Goal: Entertainment & Leisure: Consume media (video, audio)

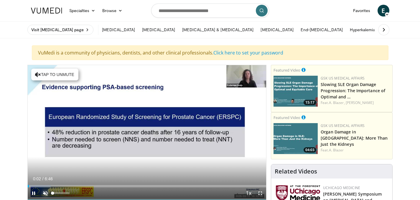
click at [43, 189] on span "Video Player" at bounding box center [45, 193] width 12 height 12
click at [259, 194] on span "Video Player" at bounding box center [260, 193] width 12 height 12
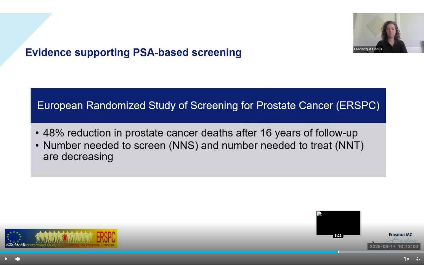
click at [338, 200] on div "Progress Bar" at bounding box center [338, 252] width 1 height 2
click at [334, 200] on div "Loaded : 95.27% 5:26 5:20" at bounding box center [212, 250] width 424 height 6
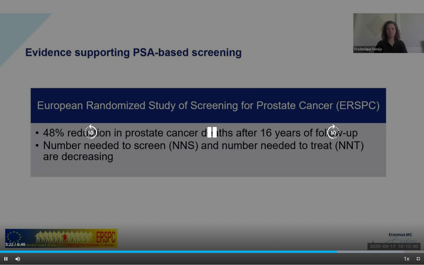
click at [290, 181] on div "10 seconds Tap to unmute" at bounding box center [212, 132] width 424 height 265
click at [208, 133] on icon "Video Player" at bounding box center [212, 132] width 16 height 16
